Goal: Use online tool/utility: Utilize a website feature to perform a specific function

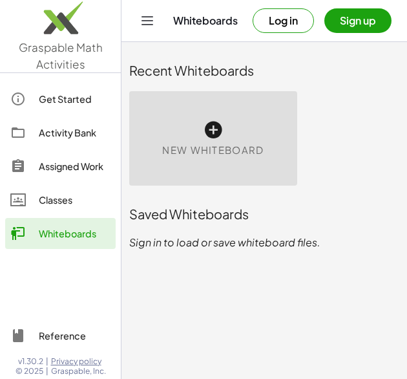
click at [362, 182] on div "New Whiteboard" at bounding box center [265, 138] width 286 height 110
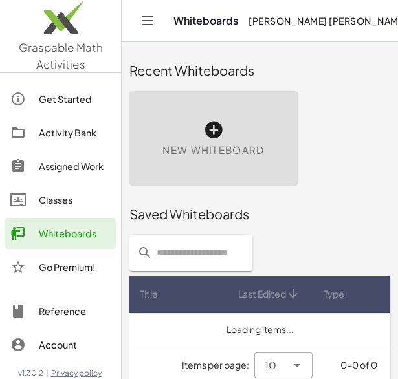
click at [212, 135] on icon at bounding box center [213, 130] width 21 height 21
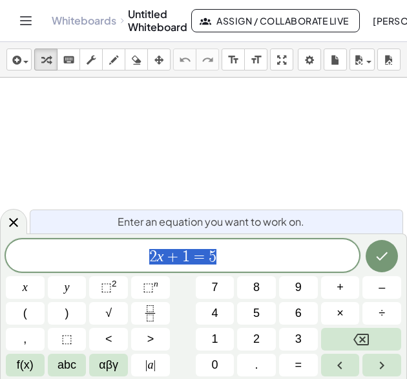
click at [34, 125] on div at bounding box center [203, 358] width 407 height 561
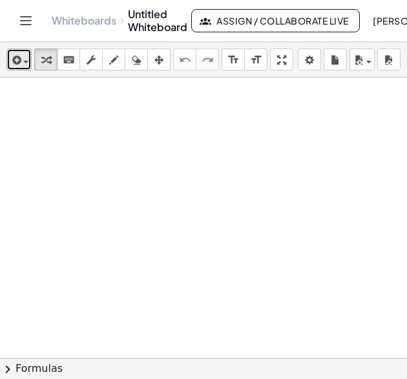
click at [12, 65] on icon "button" at bounding box center [16, 60] width 12 height 16
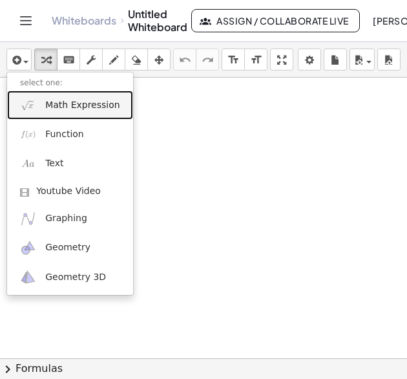
click at [45, 110] on link "Math Expression" at bounding box center [70, 105] width 126 height 29
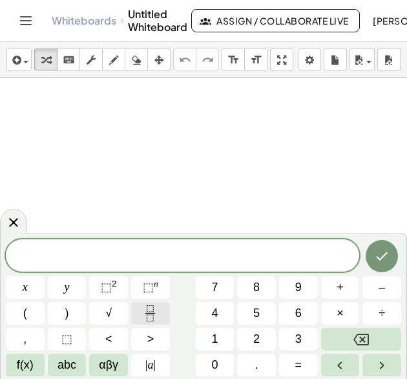
click at [149, 308] on icon "Fraction" at bounding box center [150, 313] width 16 height 16
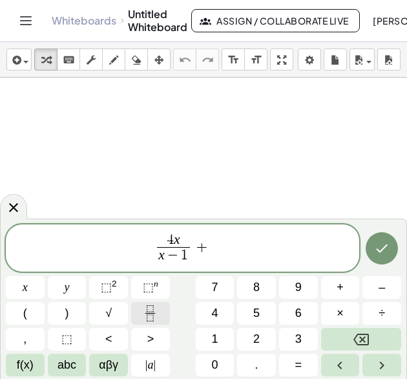
click at [158, 310] on button "Fraction" at bounding box center [150, 313] width 39 height 23
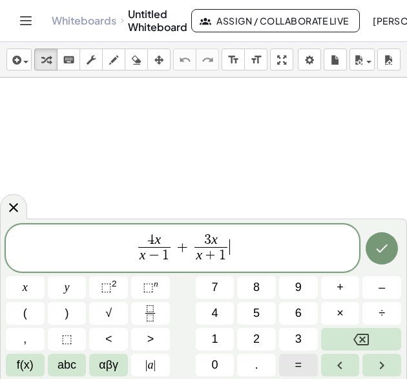
click at [305, 368] on button "=" at bounding box center [298, 365] width 39 height 23
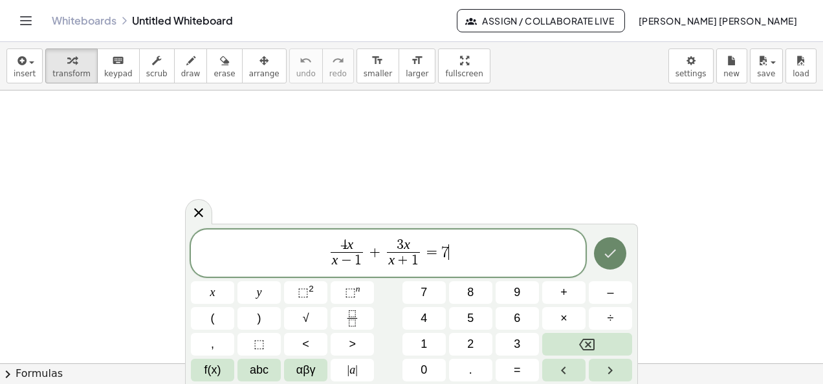
click at [407, 259] on button "Done" at bounding box center [610, 253] width 32 height 32
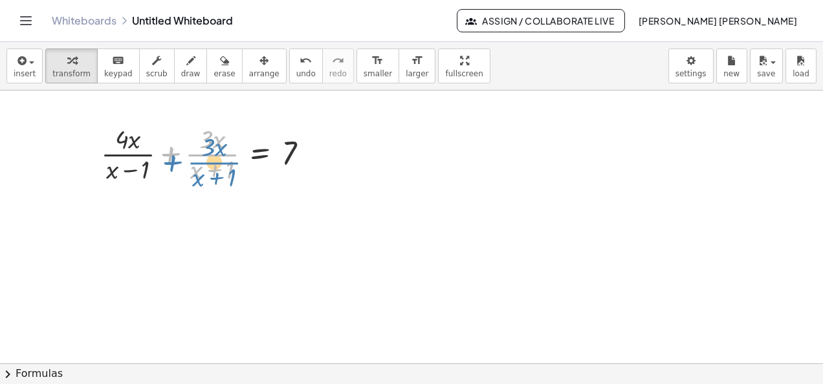
drag, startPoint x: 173, startPoint y: 151, endPoint x: 175, endPoint y: 160, distance: 8.6
click at [175, 160] on div at bounding box center [209, 153] width 231 height 65
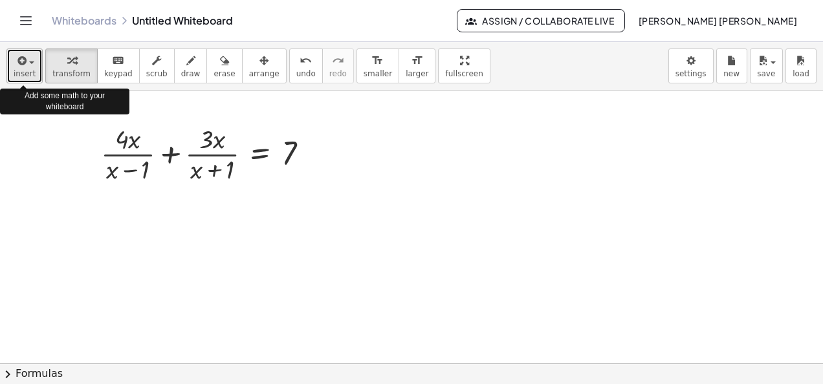
click at [35, 65] on button "insert" at bounding box center [24, 66] width 36 height 35
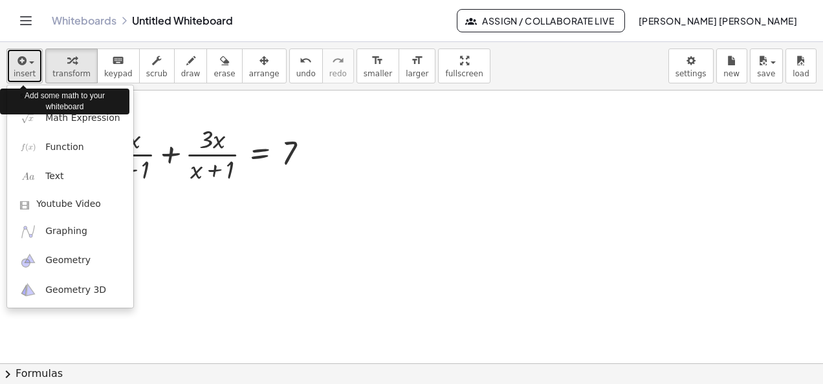
click at [35, 65] on button "insert" at bounding box center [24, 66] width 36 height 35
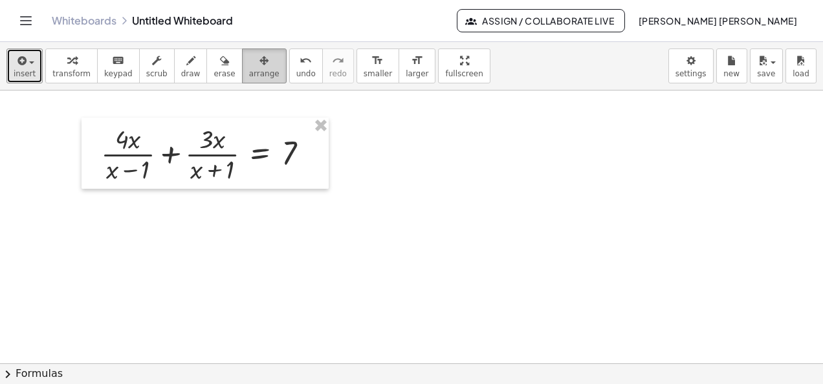
click at [242, 69] on button "arrange" at bounding box center [264, 66] width 45 height 35
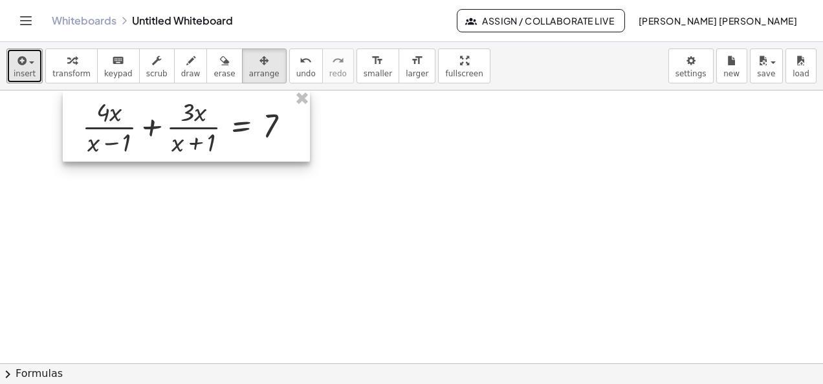
drag, startPoint x: 168, startPoint y: 177, endPoint x: 153, endPoint y: 150, distance: 31.3
click at [153, 150] on div at bounding box center [186, 126] width 247 height 71
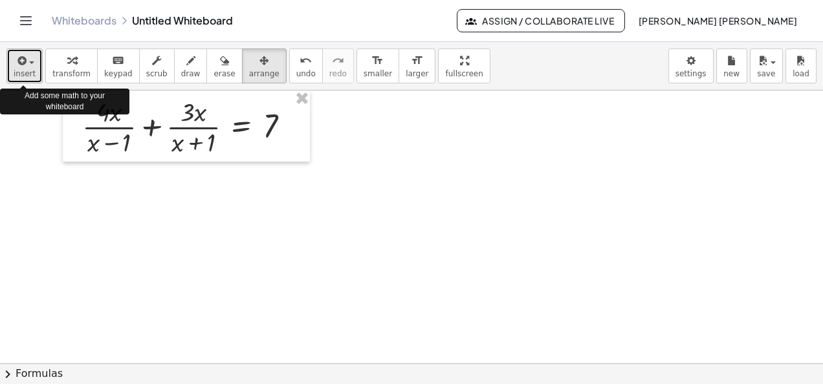
click at [27, 63] on span "button" at bounding box center [28, 62] width 3 height 9
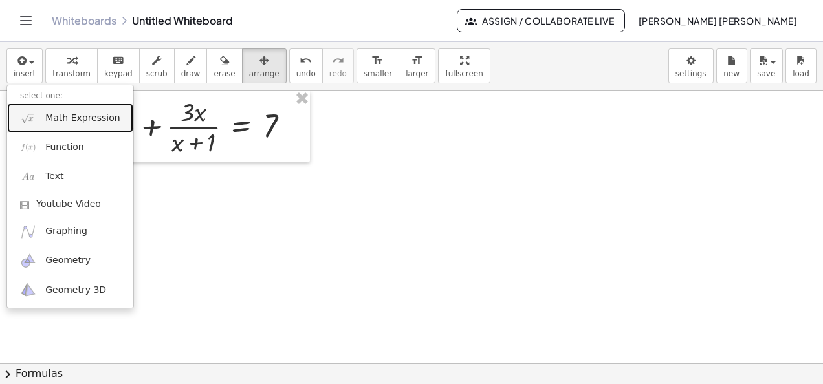
drag, startPoint x: 237, startPoint y: 219, endPoint x: 243, endPoint y: 215, distance: 7.5
click at [235, 220] on div at bounding box center [411, 364] width 823 height 546
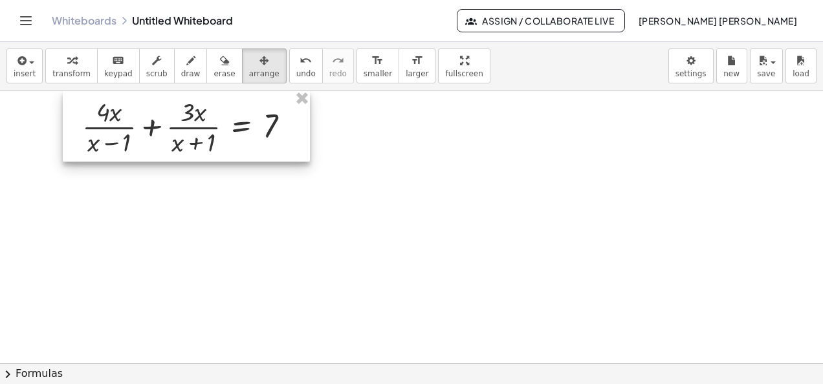
click at [182, 153] on div at bounding box center [186, 126] width 247 height 71
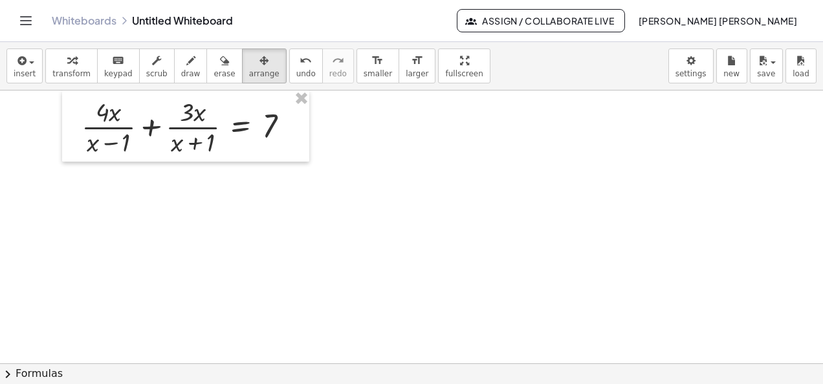
drag, startPoint x: 195, startPoint y: 257, endPoint x: 29, endPoint y: 85, distance: 239.2
click at [193, 257] on div at bounding box center [411, 364] width 823 height 546
click at [57, 60] on div "button" at bounding box center [71, 60] width 38 height 16
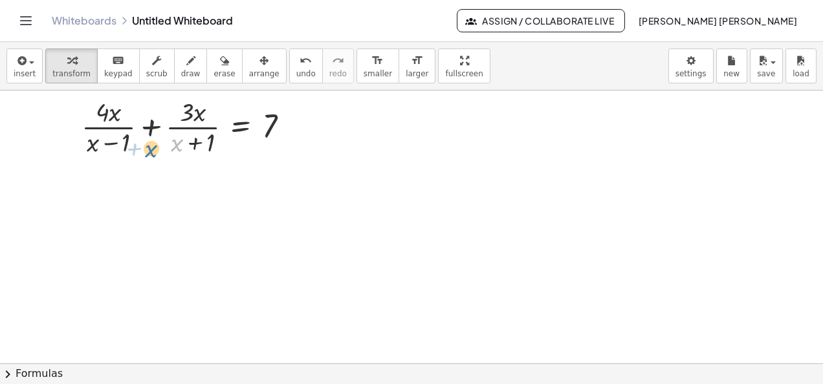
drag, startPoint x: 183, startPoint y: 144, endPoint x: 200, endPoint y: 136, distance: 18.9
click at [159, 149] on div at bounding box center [190, 126] width 231 height 65
drag, startPoint x: 204, startPoint y: 142, endPoint x: 115, endPoint y: 142, distance: 89.3
click at [113, 142] on div at bounding box center [190, 126] width 231 height 65
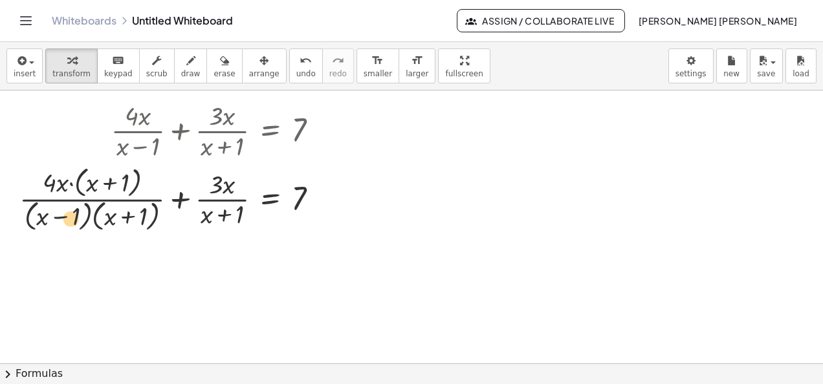
drag, startPoint x: 53, startPoint y: 211, endPoint x: 63, endPoint y: 212, distance: 10.4
click at [63, 212] on div at bounding box center [174, 198] width 322 height 72
drag, startPoint x: 123, startPoint y: 144, endPoint x: 233, endPoint y: 143, distance: 110.6
click at [235, 142] on div at bounding box center [174, 130] width 322 height 65
drag, startPoint x: 42, startPoint y: 216, endPoint x: 204, endPoint y: 219, distance: 161.7
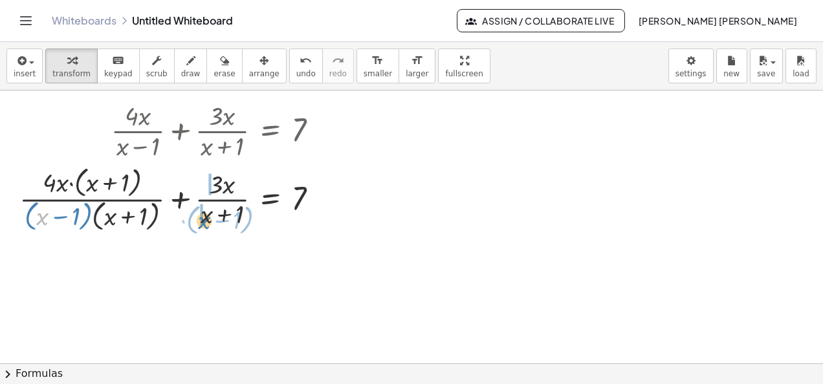
click at [204, 219] on div at bounding box center [174, 198] width 322 height 72
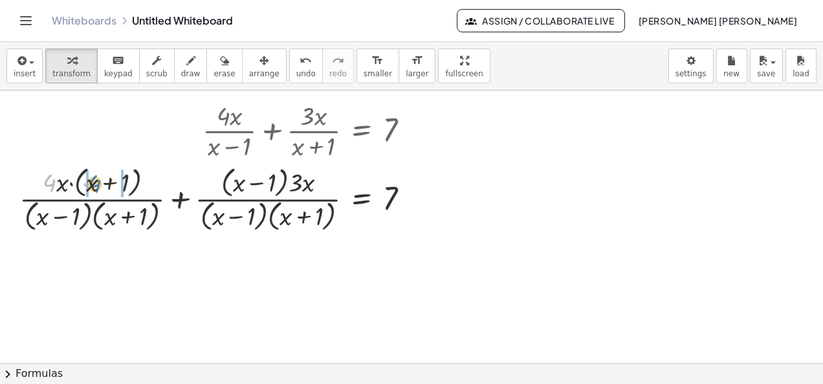
drag, startPoint x: 54, startPoint y: 186, endPoint x: 196, endPoint y: 259, distance: 159.7
click at [99, 191] on div at bounding box center [219, 198] width 413 height 72
click at [57, 188] on div at bounding box center [219, 198] width 413 height 72
click at [58, 188] on div at bounding box center [219, 198] width 413 height 72
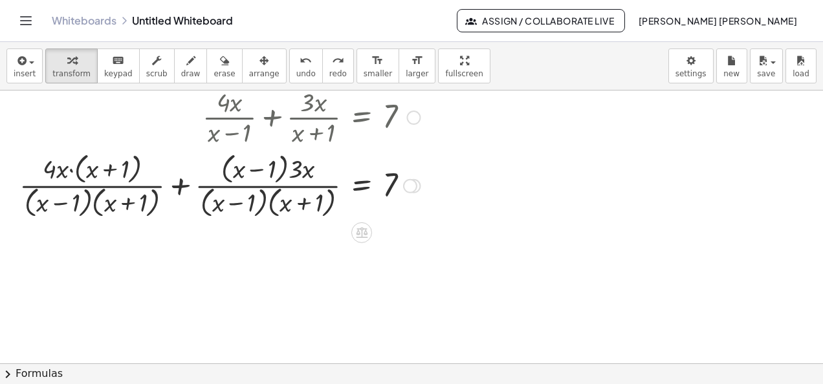
scroll to position [15, 0]
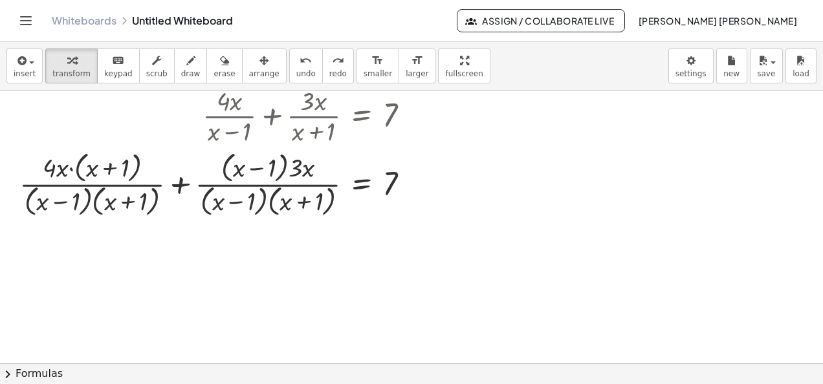
click at [407, 94] on div at bounding box center [411, 349] width 823 height 546
drag, startPoint x: 753, startPoint y: 95, endPoint x: 717, endPoint y: 30, distance: 74.7
click at [407, 59] on div "insert select one: Math Expression Function Text Youtube Video Graphing Geometr…" at bounding box center [411, 213] width 823 height 342
click at [407, 72] on div "insert select one: Math Expression Function Text Youtube Video Graphing Geometr…" at bounding box center [411, 66] width 823 height 49
click at [13, 62] on button "insert" at bounding box center [24, 66] width 36 height 35
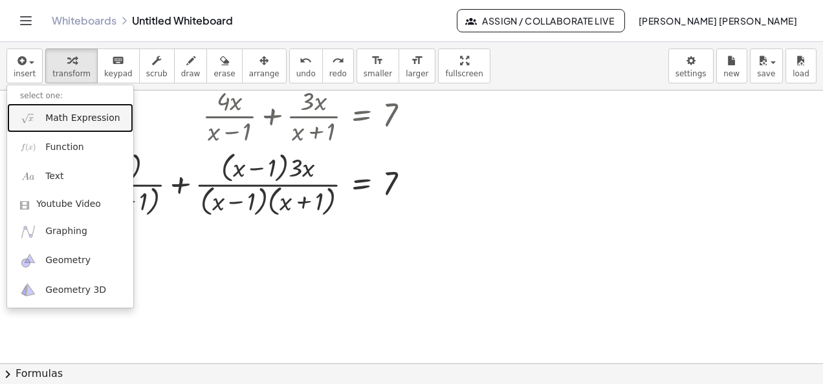
click at [45, 117] on link "Math Expression" at bounding box center [70, 117] width 126 height 29
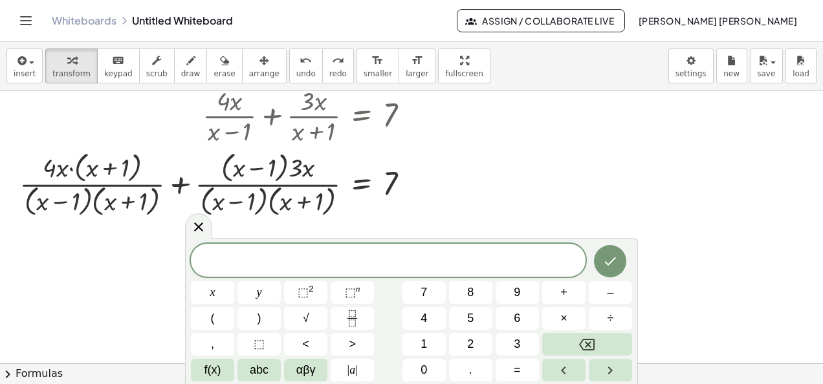
click at [374, 318] on div "x y ⬚ 2 ⬚ n 7 8 9 + – ( ) √ 4 5 6 × ÷ , ⬚ < > 1 2 3 f(x) abc αβγ | a | 0 . =" at bounding box center [411, 313] width 441 height 138
click at [352, 323] on icon "Fraction" at bounding box center [352, 318] width 16 height 16
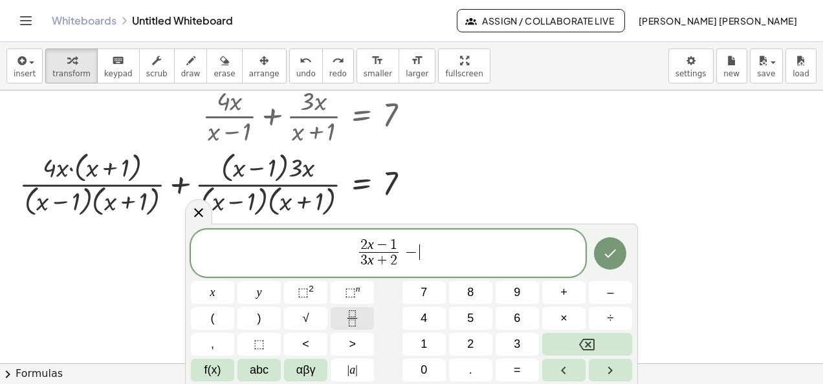
click at [352, 325] on icon "Fraction" at bounding box center [352, 318] width 16 height 16
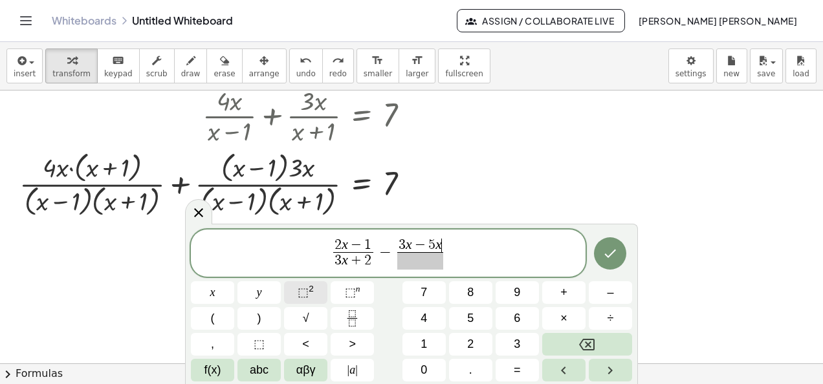
click at [301, 298] on span "⬚" at bounding box center [303, 292] width 11 height 13
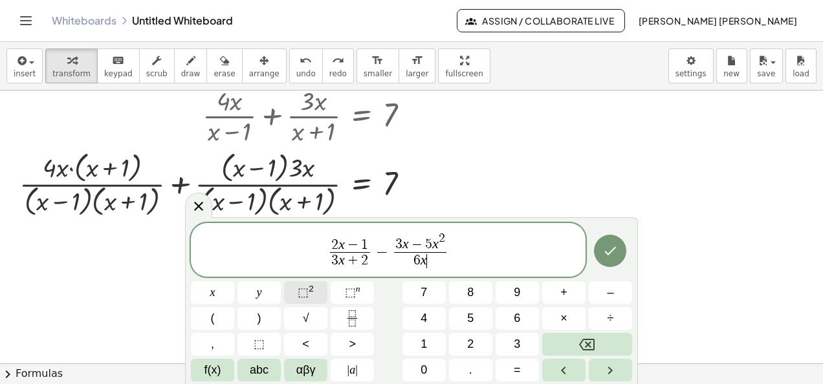
click at [310, 294] on span "⬚ 2" at bounding box center [306, 292] width 16 height 17
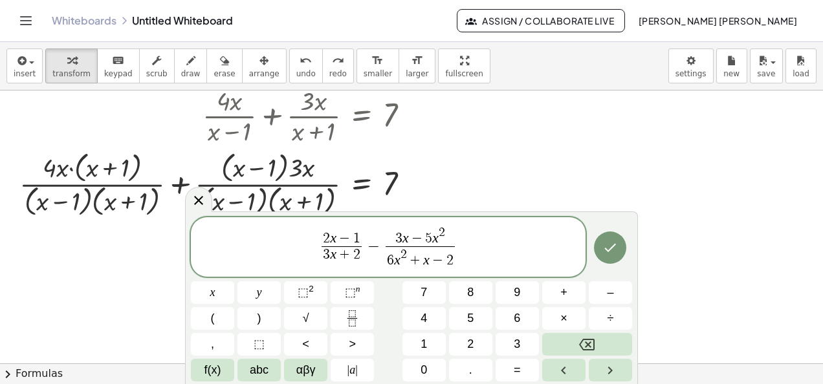
click at [384, 244] on span "3 x − 5 x 2 6 x 2 + x − 2 ​ ​" at bounding box center [420, 247] width 74 height 43
click at [347, 316] on icon "Fraction" at bounding box center [352, 318] width 16 height 16
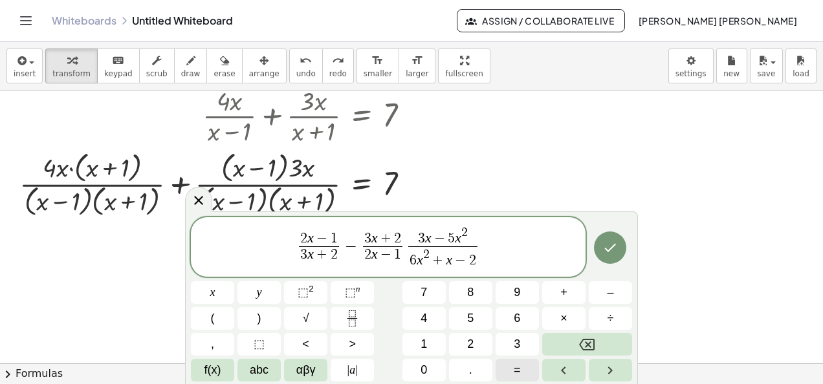
click at [407, 371] on span "=" at bounding box center [517, 370] width 7 height 17
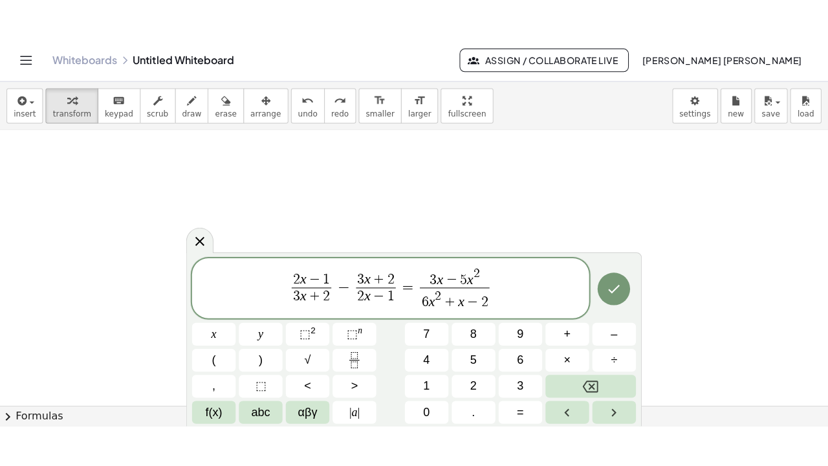
scroll to position [209, 0]
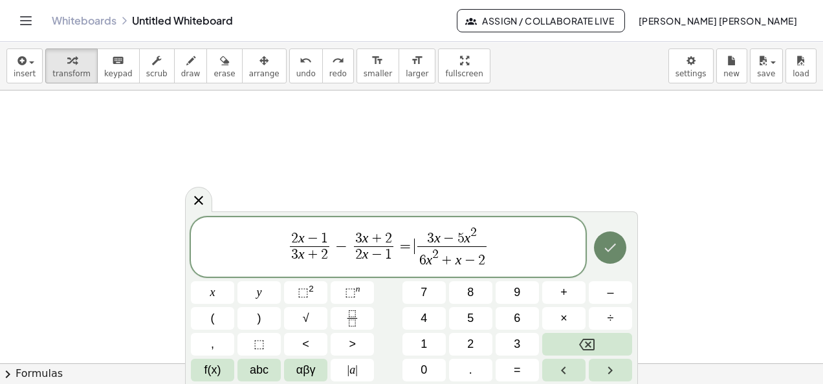
click at [407, 241] on button "Done" at bounding box center [610, 248] width 32 height 32
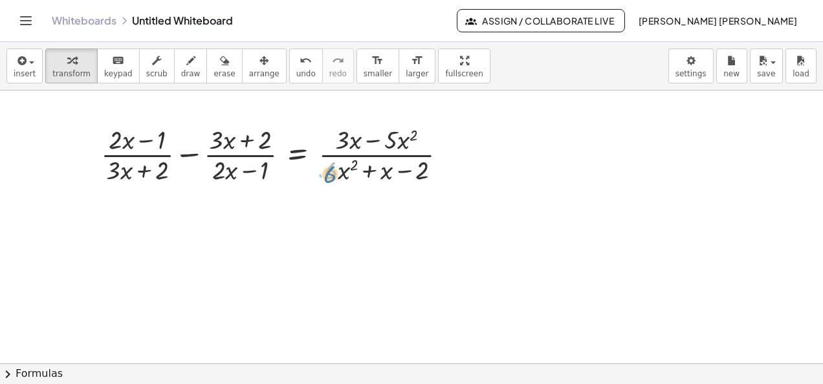
click at [322, 187] on div "· 6 + · x 2 + · ( + · 2 · x − 1 ) · ( + · 3 · x + 2 ) − · ( + · 3 · x + 2 ) · (…" at bounding box center [273, 153] width 385 height 71
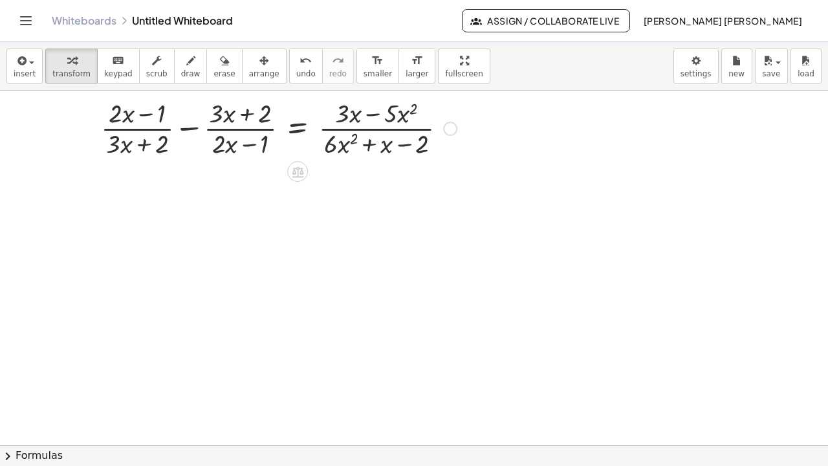
scroll to position [237, 0]
